Goal: Information Seeking & Learning: Learn about a topic

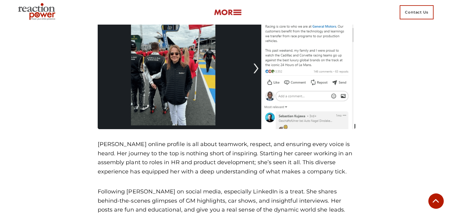
scroll to position [492, 0]
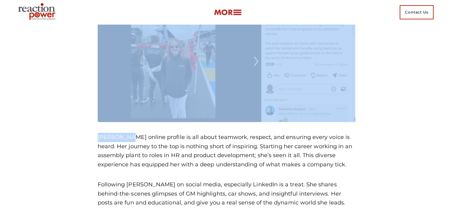
drag, startPoint x: 127, startPoint y: 137, endPoint x: 89, endPoint y: 133, distance: 38.5
click at [122, 137] on p "[PERSON_NAME] online profile is all about teamwork, respect, and ensuring every…" at bounding box center [227, 151] width 258 height 37
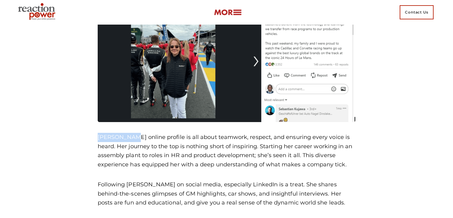
drag, startPoint x: 128, startPoint y: 137, endPoint x: 98, endPoint y: 136, distance: 30.2
click at [98, 136] on p "[PERSON_NAME] online profile is all about teamwork, respect, and ensuring every…" at bounding box center [227, 151] width 258 height 37
copy p "[PERSON_NAME]’"
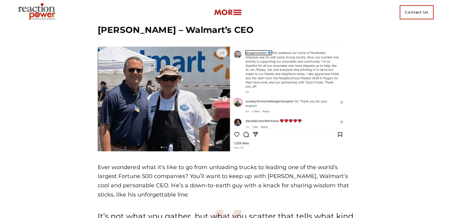
scroll to position [696, 0]
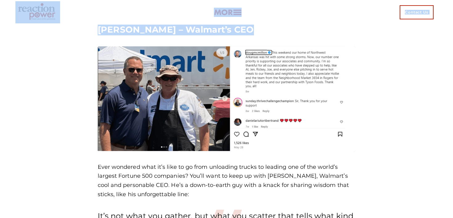
drag, startPoint x: 248, startPoint y: 29, endPoint x: 89, endPoint y: 20, distance: 159.4
copy div "Loremip Do Sitamet Co 34 Adip-Elitse Doeiusm 992 TEMp in Utlabo Etdol Magnaa / …"
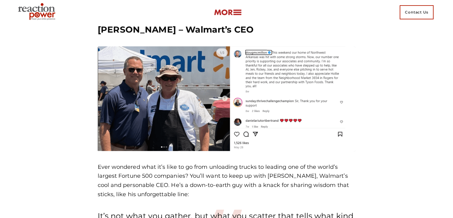
click at [281, 31] on h3 "[PERSON_NAME] – Walmart’s CEO" at bounding box center [227, 29] width 258 height 11
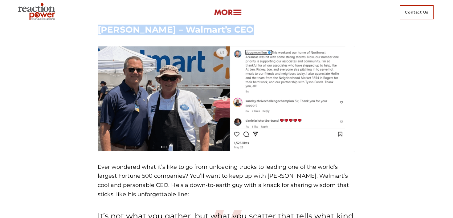
drag, startPoint x: 249, startPoint y: 29, endPoint x: 99, endPoint y: 28, distance: 150.0
click at [99, 28] on h3 "[PERSON_NAME] – Walmart’s CEO" at bounding box center [227, 29] width 258 height 11
copy h3 "[PERSON_NAME] – Walmart’s CEO"
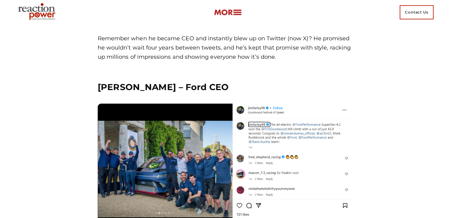
scroll to position [1809, 0]
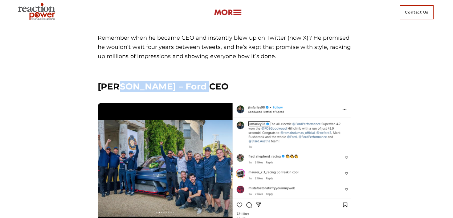
drag, startPoint x: 205, startPoint y: 78, endPoint x: 116, endPoint y: 72, distance: 89.2
click at [116, 81] on h3 "[PERSON_NAME] – Ford CEO" at bounding box center [227, 86] width 258 height 11
click at [204, 81] on h3 "[PERSON_NAME] – Ford CEO" at bounding box center [227, 86] width 258 height 11
drag, startPoint x: 204, startPoint y: 74, endPoint x: 129, endPoint y: 66, distance: 75.2
click at [129, 72] on div "[PERSON_NAME] – Ford CEO [PERSON_NAME]’s the CEO who’s shaking things up at For…" at bounding box center [226, 207] width 267 height 270
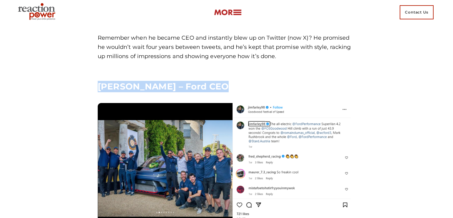
copy div "[PERSON_NAME] – Ford CEO"
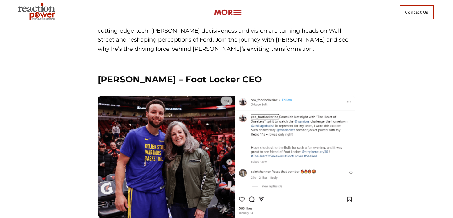
scroll to position [2088, 0]
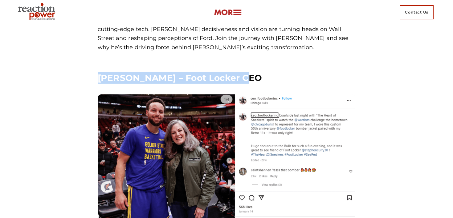
drag, startPoint x: 240, startPoint y: 68, endPoint x: 97, endPoint y: 68, distance: 142.6
click at [98, 72] on h3 "[PERSON_NAME] – Foot Locker CEO" at bounding box center [227, 77] width 258 height 11
copy h3 "[PERSON_NAME] – Foot Locker CEO"
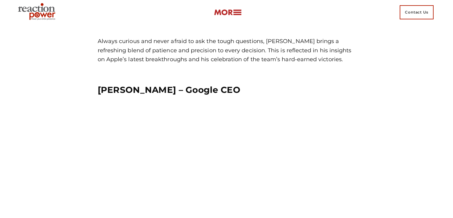
scroll to position [2989, 0]
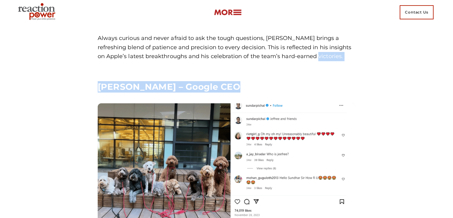
drag, startPoint x: 228, startPoint y: 67, endPoint x: 141, endPoint y: 45, distance: 90.4
copy div "Always curious and never afraid to ask the tough questions, [PERSON_NAME] bring…"
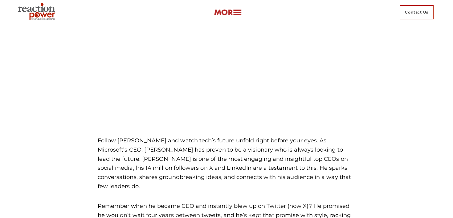
scroll to position [1641, 0]
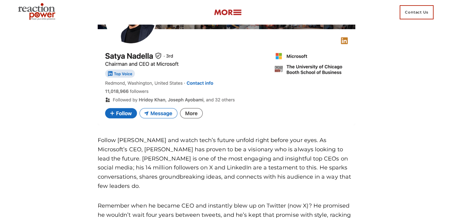
click at [193, 37] on img at bounding box center [227, 45] width 258 height 160
click at [161, 80] on img at bounding box center [227, 45] width 258 height 160
click at [125, 111] on img at bounding box center [227, 45] width 258 height 160
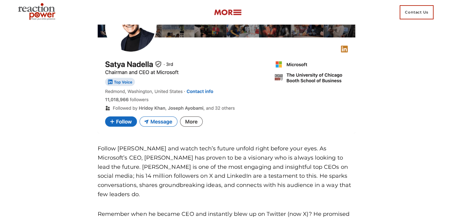
scroll to position [1632, 0]
